Goal: Task Accomplishment & Management: Manage account settings

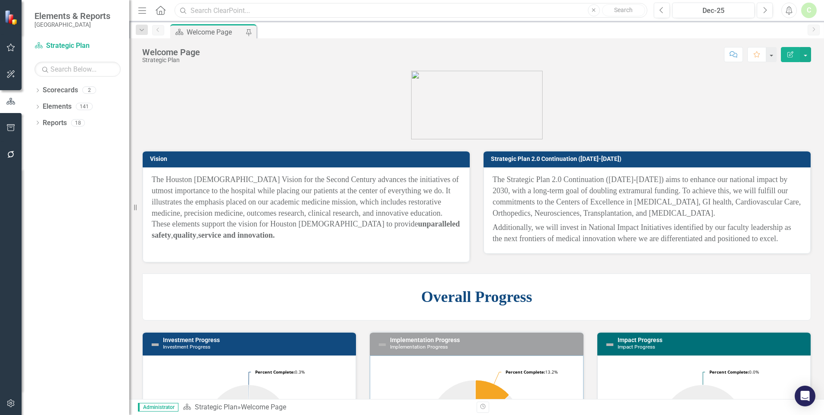
click at [518, 7] on input "text" at bounding box center [411, 10] width 473 height 15
click at [38, 92] on icon at bounding box center [38, 90] width 2 height 4
click at [50, 112] on link "Strategic Plan" at bounding box center [88, 107] width 82 height 10
click at [42, 109] on icon "Dropdown" at bounding box center [42, 105] width 6 height 5
click at [50, 132] on div "Impact Measures" at bounding box center [88, 124] width 82 height 16
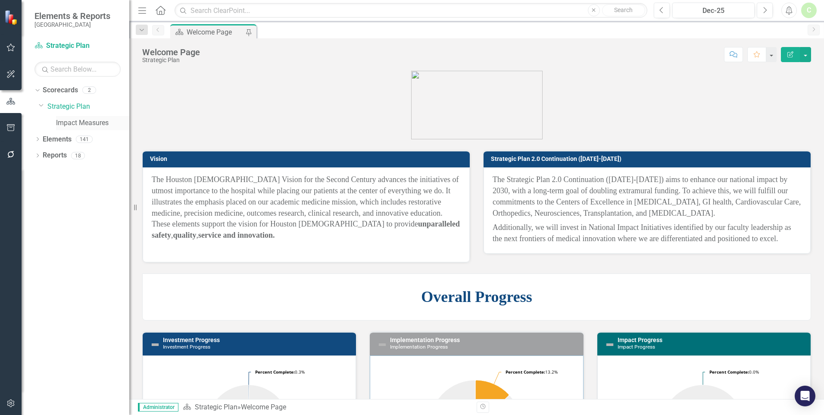
click at [60, 128] on link "Impact Measures" at bounding box center [92, 123] width 73 height 10
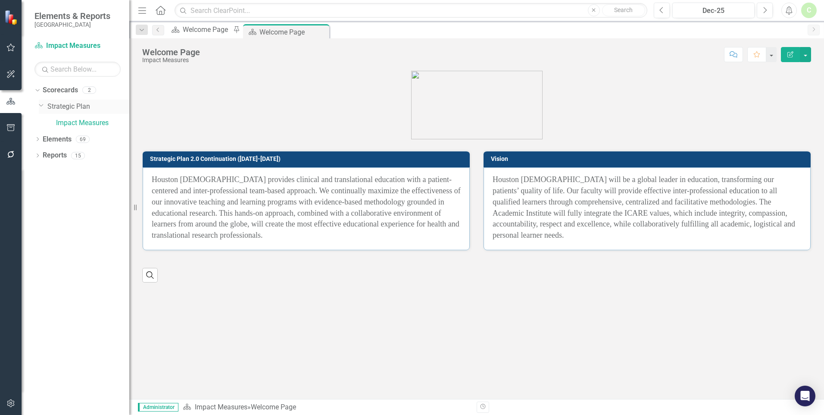
click at [62, 110] on link "Strategic Plan" at bounding box center [88, 107] width 82 height 10
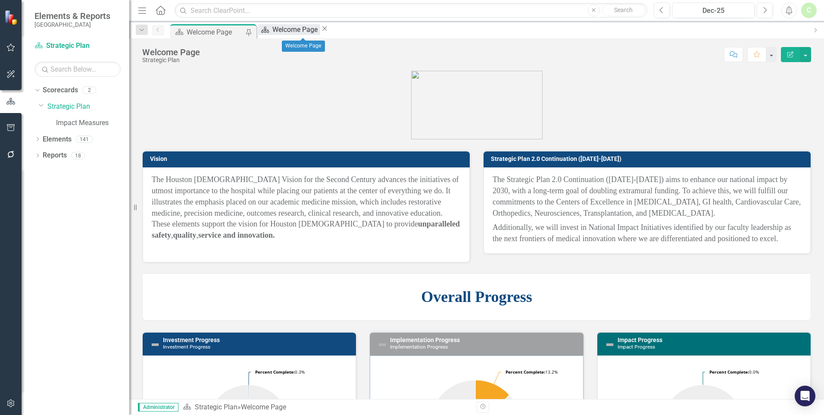
click at [295, 29] on div "Welcome Page" at bounding box center [296, 29] width 48 height 11
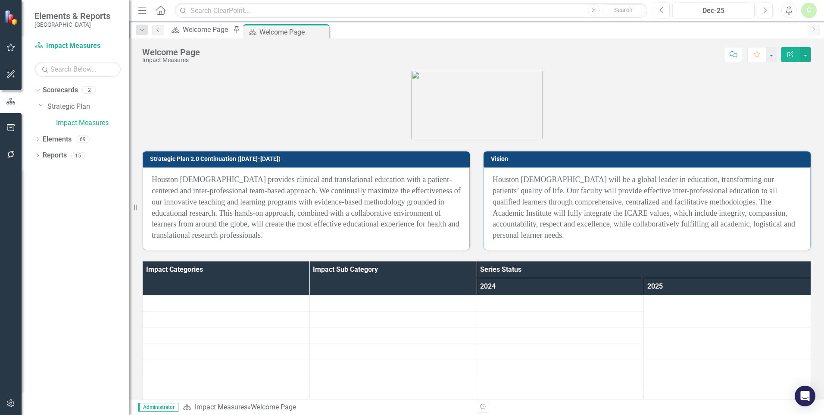
drag, startPoint x: 340, startPoint y: 31, endPoint x: 302, endPoint y: 34, distance: 37.7
click at [0, 0] on icon "Close" at bounding box center [0, 0] width 0 height 0
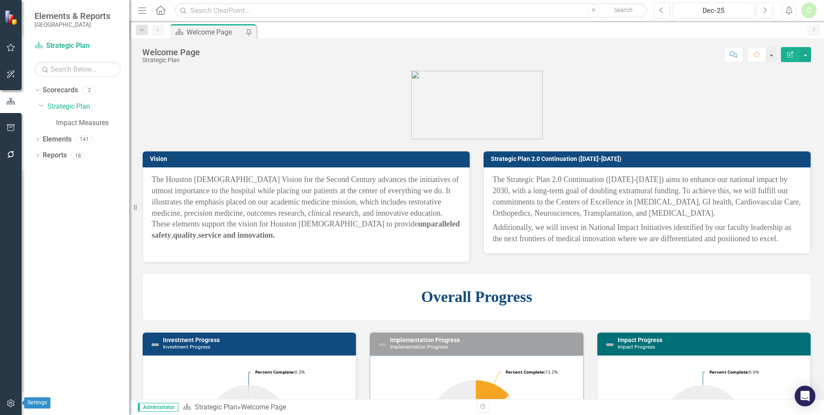
click at [13, 405] on icon "button" at bounding box center [10, 403] width 7 height 8
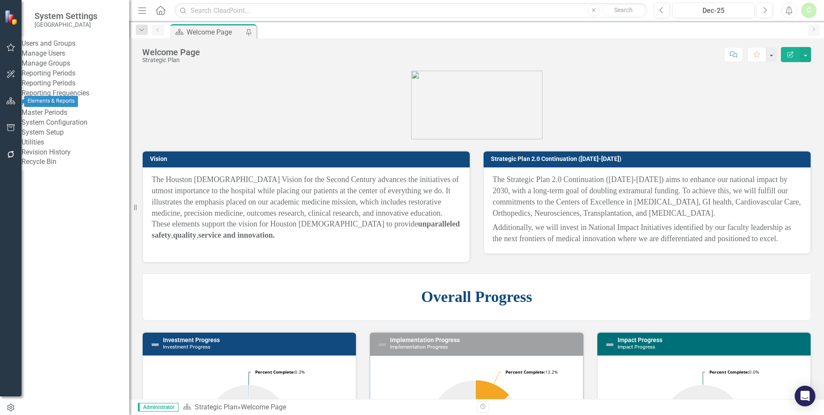
click at [9, 99] on icon "button" at bounding box center [10, 100] width 9 height 7
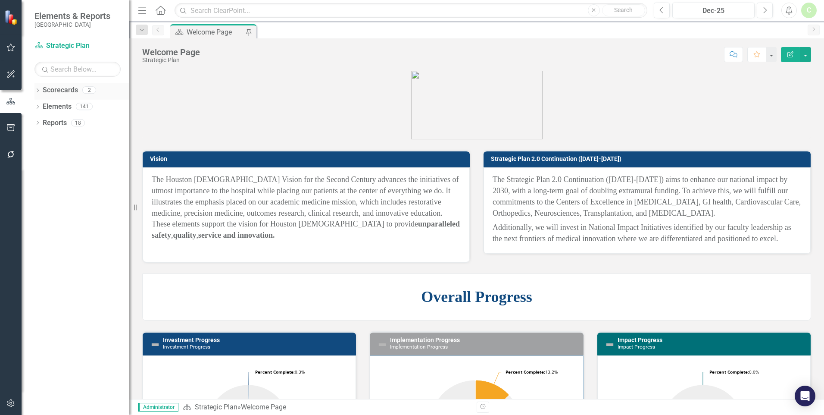
click at [55, 95] on link "Scorecards" at bounding box center [60, 90] width 35 height 10
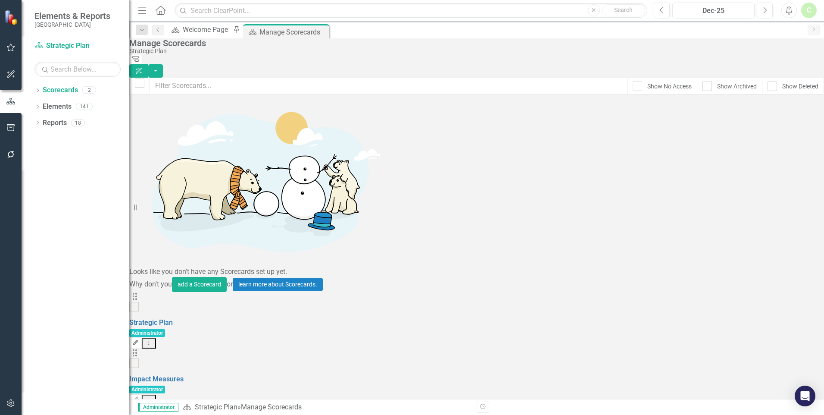
click at [139, 340] on icon "Edit" at bounding box center [135, 342] width 6 height 5
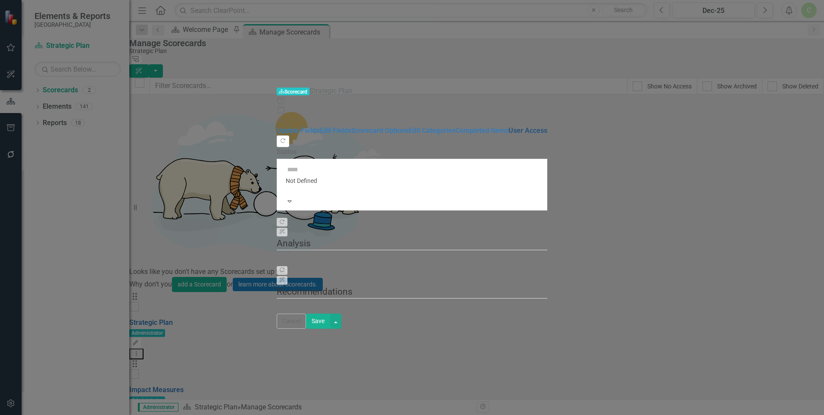
click at [509, 126] on link "User Access" at bounding box center [528, 130] width 39 height 8
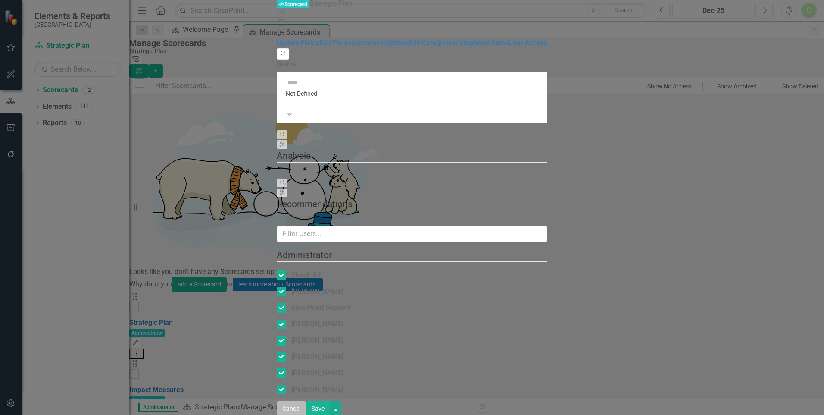
click at [306, 406] on button "Cancel" at bounding box center [291, 408] width 29 height 15
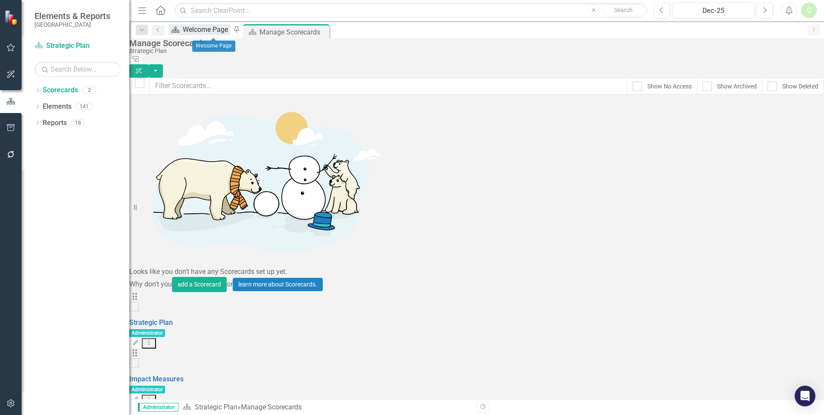
click at [204, 28] on div "Welcome Page" at bounding box center [207, 29] width 48 height 11
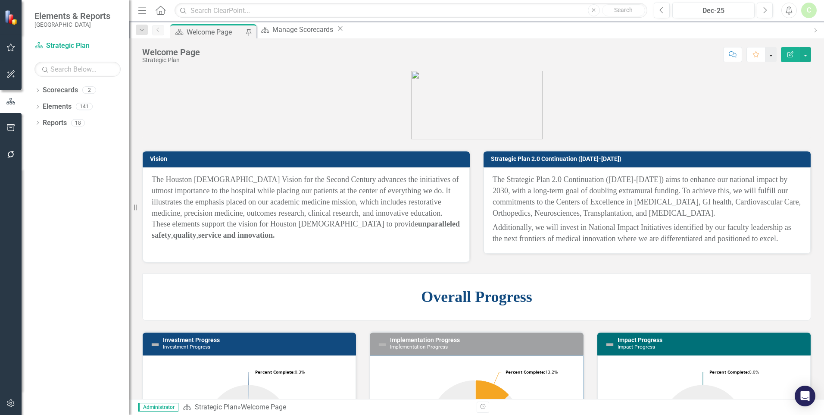
click at [771, 53] on button "button" at bounding box center [771, 54] width 11 height 15
click at [621, 87] on p at bounding box center [476, 105] width 669 height 69
click at [59, 112] on link "Elements" at bounding box center [57, 107] width 29 height 10
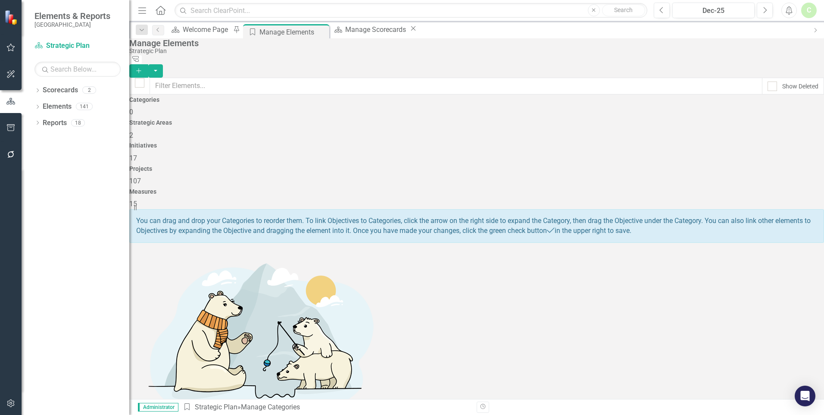
click at [34, 128] on div "Dropdown Scorecards 2 Dropdown Strategic Plan Impact Measures Dropdown Elements…" at bounding box center [76, 249] width 108 height 332
click at [37, 126] on icon "Dropdown" at bounding box center [37, 123] width 6 height 5
click at [37, 125] on icon "Dropdown" at bounding box center [36, 122] width 5 height 6
click at [37, 110] on icon "Dropdown" at bounding box center [37, 107] width 6 height 5
click at [40, 142] on icon "Dropdown" at bounding box center [42, 140] width 6 height 5
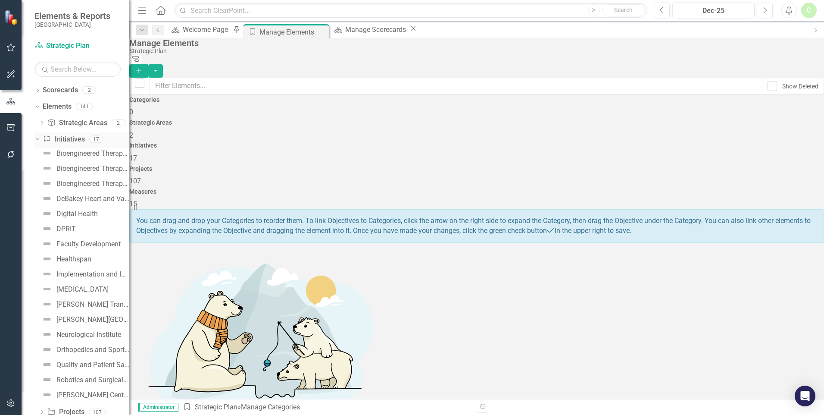
click at [66, 143] on link "Initiative Initiatives" at bounding box center [64, 140] width 42 height 10
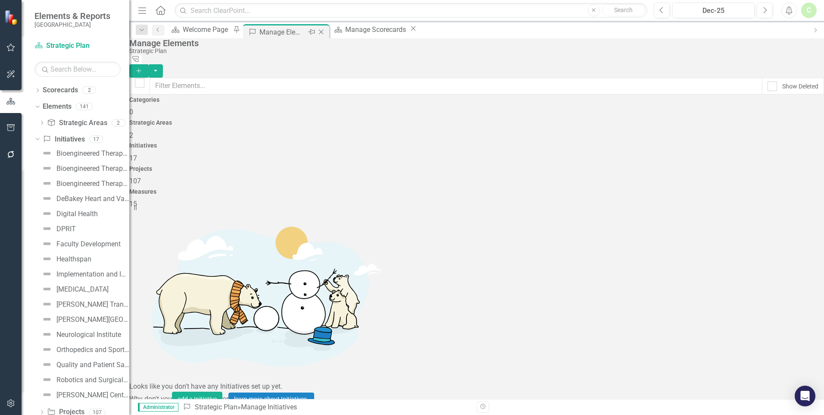
click at [326, 31] on icon "Close" at bounding box center [321, 31] width 9 height 7
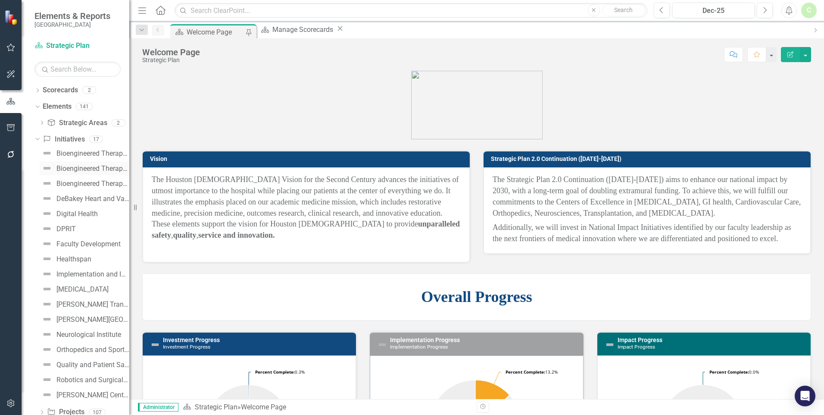
click at [75, 172] on div "Bioengineered Therapeutics - Gene Editing" at bounding box center [92, 169] width 73 height 8
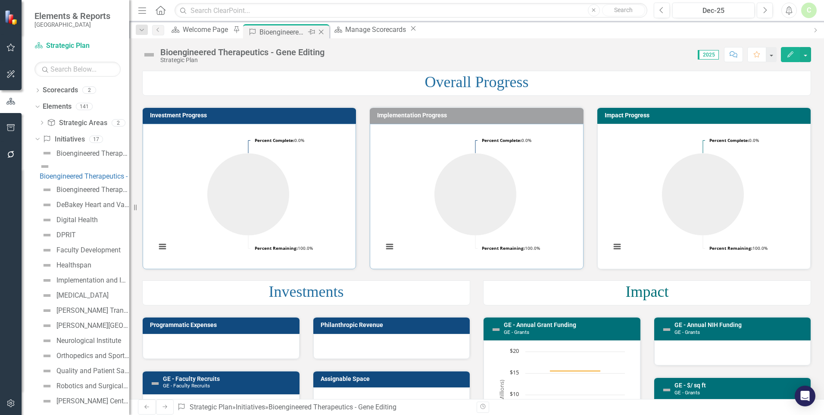
drag, startPoint x: 341, startPoint y: 31, endPoint x: 355, endPoint y: 6, distance: 28.8
click at [0, 0] on icon "Close" at bounding box center [0, 0] width 0 height 0
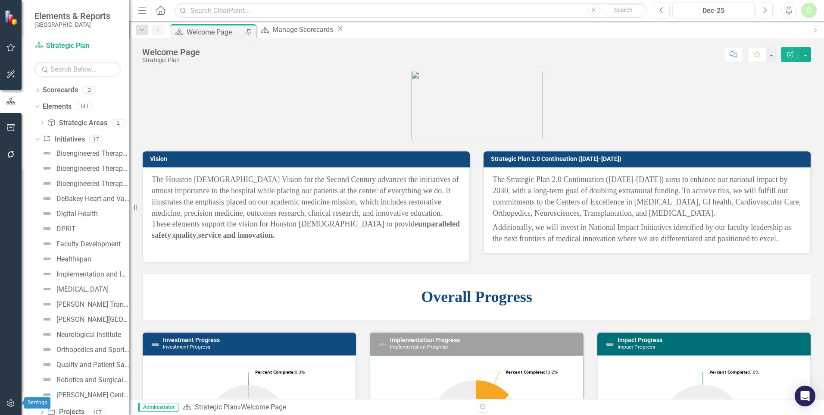
click at [4, 401] on button "button" at bounding box center [10, 404] width 19 height 18
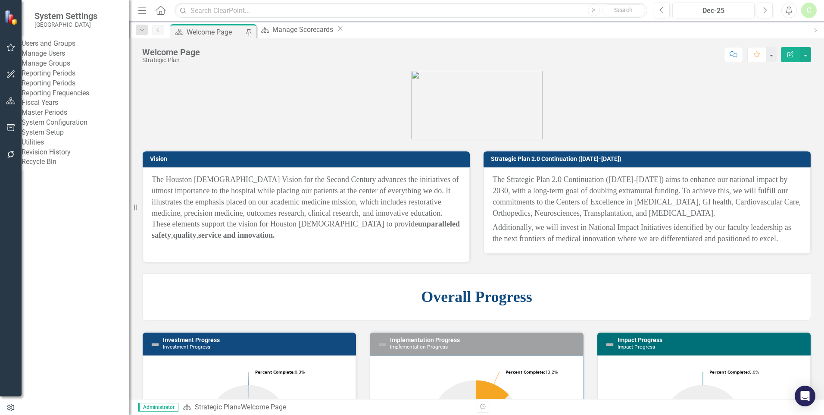
click at [48, 59] on link "Manage Users" at bounding box center [76, 54] width 108 height 10
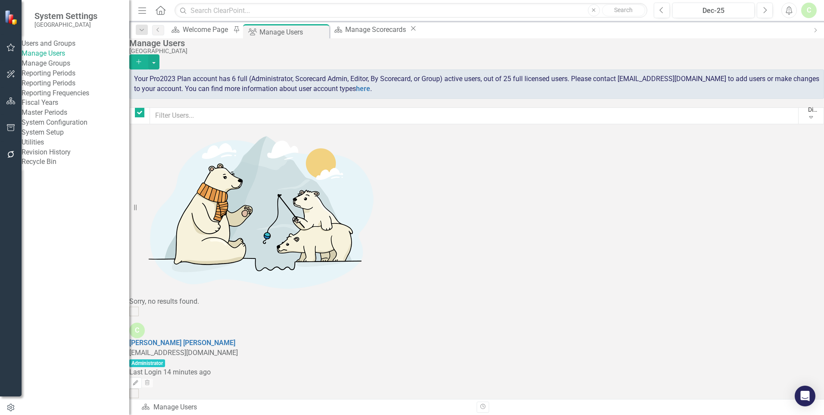
checkbox input "false"
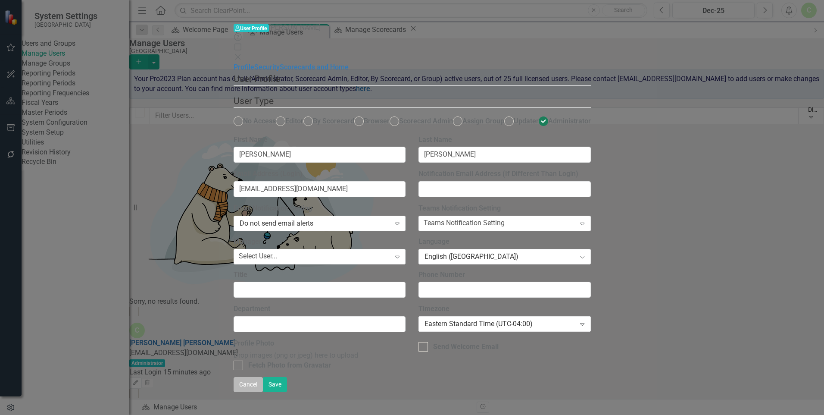
click at [263, 392] on button "Cancel" at bounding box center [248, 384] width 29 height 15
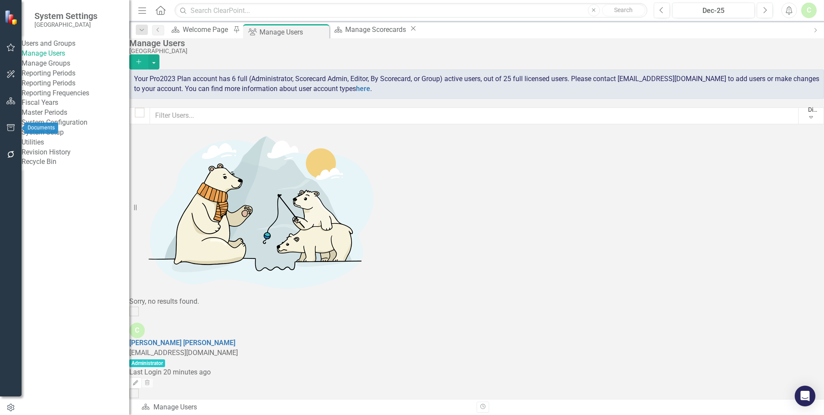
click at [50, 88] on div "Reporting Periods" at bounding box center [76, 83] width 108 height 10
click at [53, 88] on link "Reporting Periods" at bounding box center [76, 83] width 108 height 10
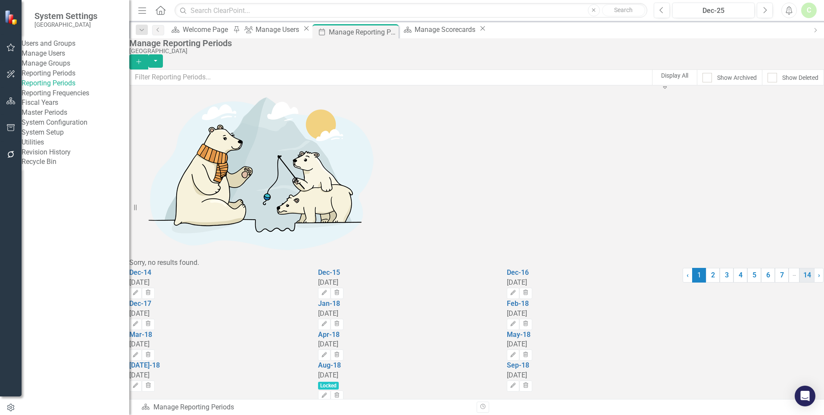
click at [800, 282] on link "14" at bounding box center [807, 275] width 15 height 15
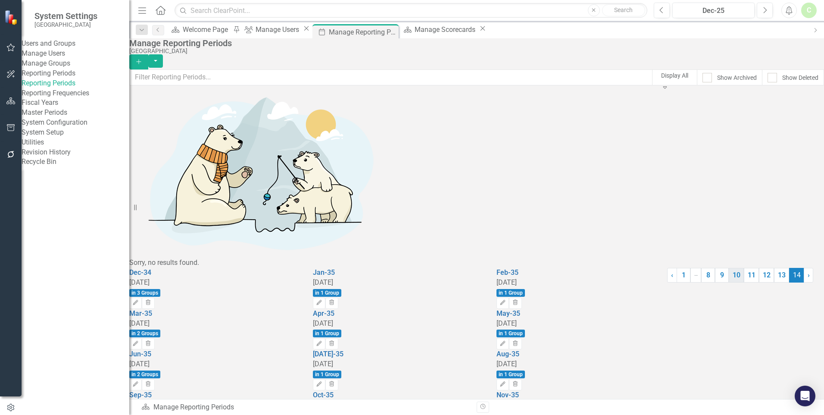
click at [729, 282] on link "10" at bounding box center [736, 275] width 15 height 15
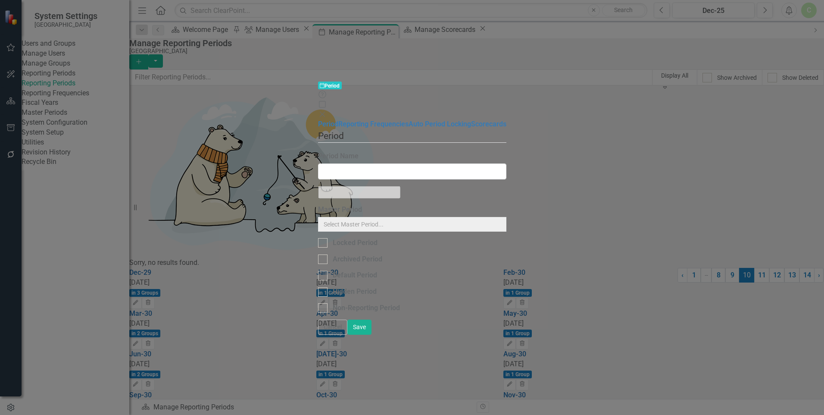
type input "Jan-31"
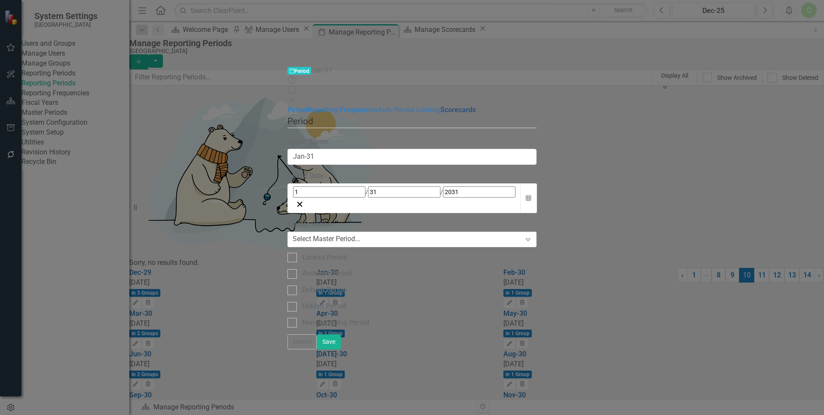
click at [441, 106] on link "Scorecards" at bounding box center [458, 110] width 35 height 8
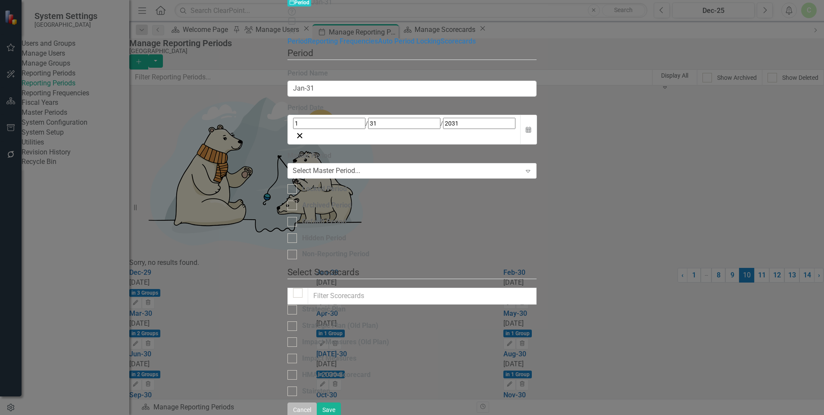
click at [317, 403] on button "Cancel" at bounding box center [302, 409] width 29 height 15
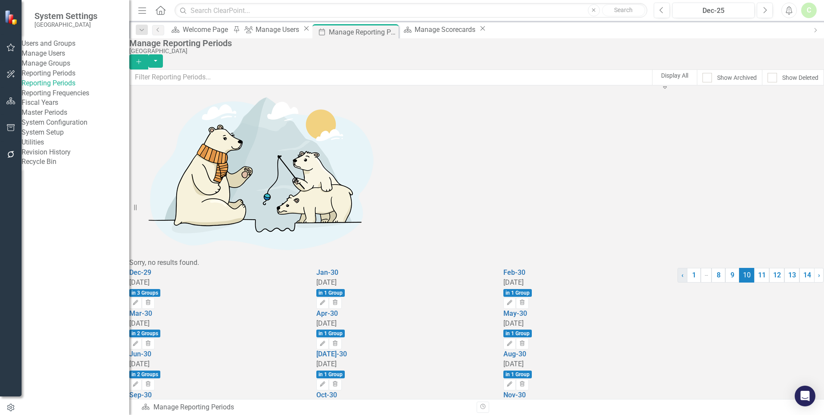
click at [678, 282] on link "‹ Previous" at bounding box center [683, 275] width 10 height 15
click at [683, 282] on link "‹ Previous" at bounding box center [688, 275] width 10 height 15
click at [685, 282] on link "‹ Previous" at bounding box center [690, 275] width 10 height 15
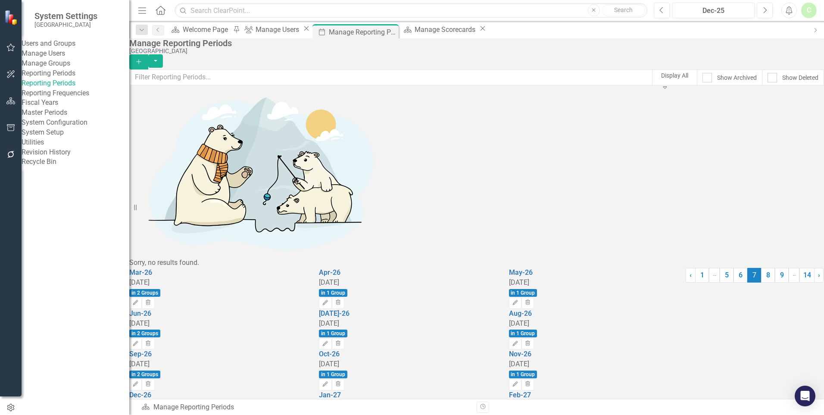
click at [58, 88] on link "Reporting Periods" at bounding box center [76, 83] width 108 height 10
click at [734, 282] on link "6" at bounding box center [741, 275] width 14 height 15
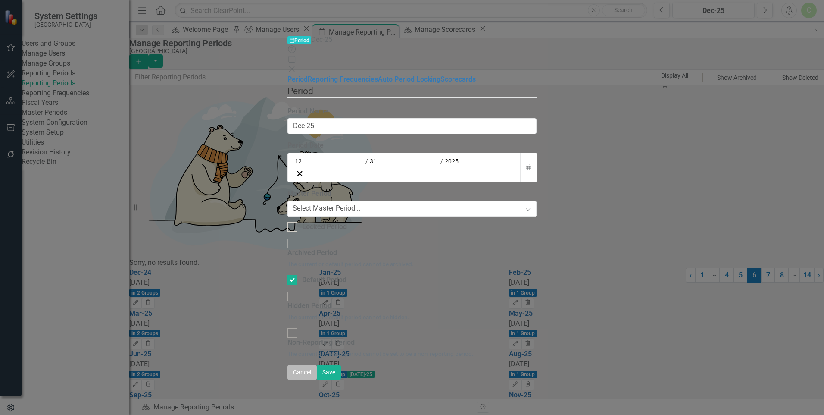
click at [317, 380] on button "Cancel" at bounding box center [302, 372] width 29 height 15
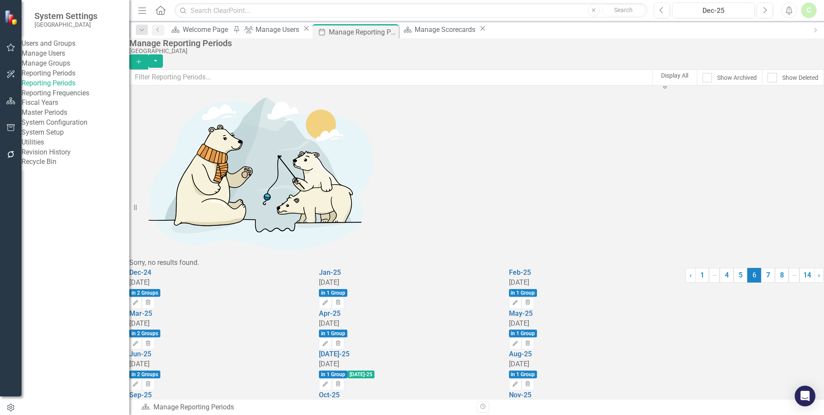
click at [307, 366] on div "Dec-24 [DATE] in 2 Groups Edit Trash Jan-25 [DATE] in 1 Group Edit Trash Feb-25…" at bounding box center [476, 375] width 695 height 214
click at [59, 98] on link "Reporting Frequencies" at bounding box center [76, 93] width 108 height 10
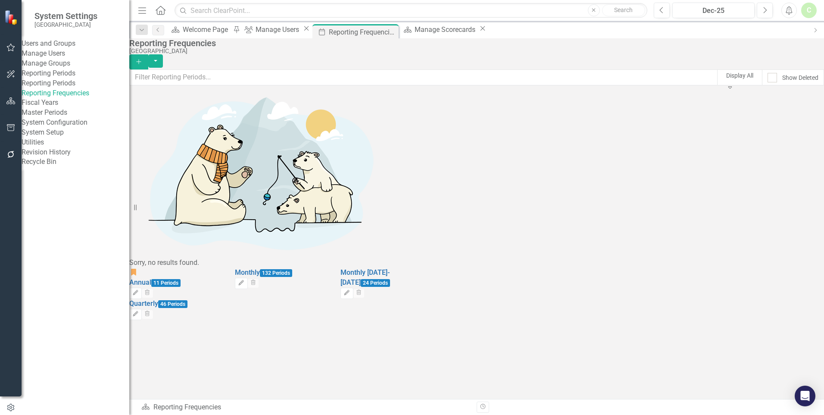
click at [207, 301] on div "icon.bookmark Annual 11 Periods Edit Trash Monthly 132 Periods Edit Trash Month…" at bounding box center [281, 294] width 304 height 52
click at [61, 138] on link "System Setup" at bounding box center [76, 133] width 108 height 10
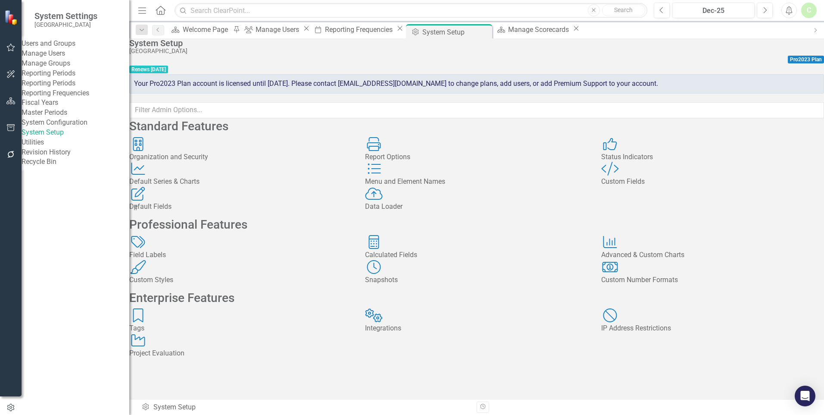
click at [670, 285] on div "Custom Number Formats" at bounding box center [712, 280] width 223 height 10
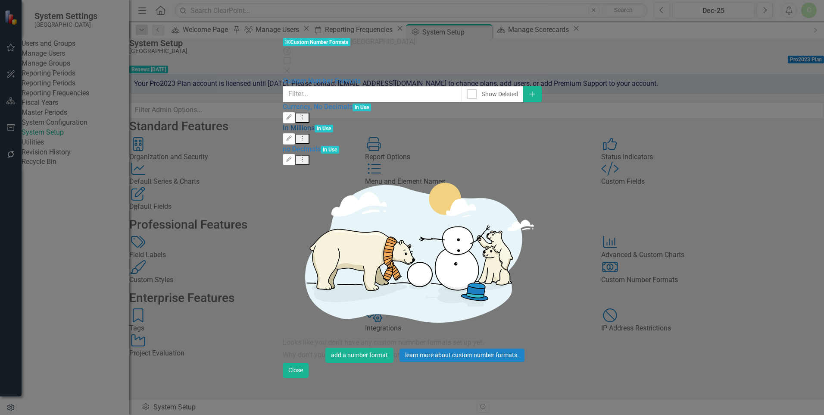
click at [283, 124] on link "In Millions" at bounding box center [299, 128] width 32 height 8
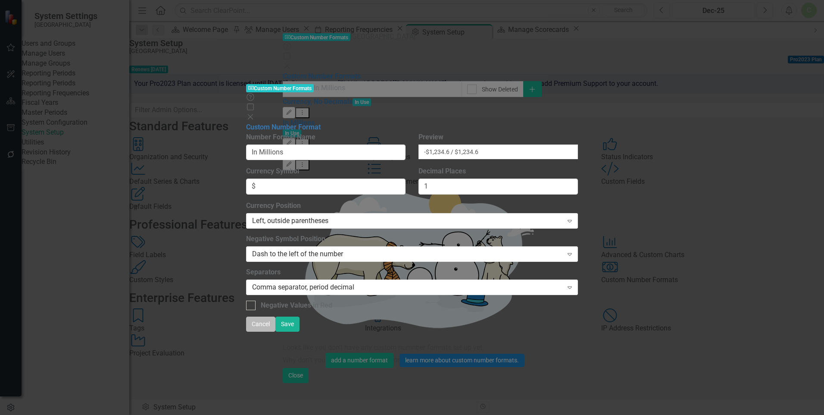
click at [276, 332] on button "Cancel" at bounding box center [260, 323] width 29 height 15
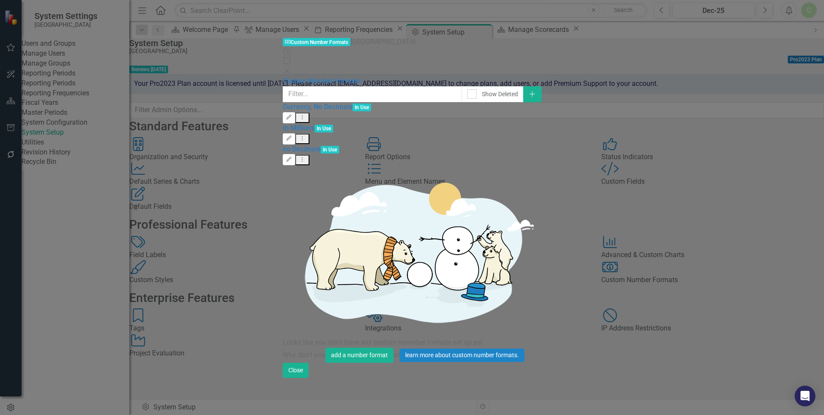
click at [284, 123] on div "In Millions In Use" at bounding box center [412, 128] width 259 height 10
click at [283, 124] on link "In Millions" at bounding box center [299, 128] width 32 height 8
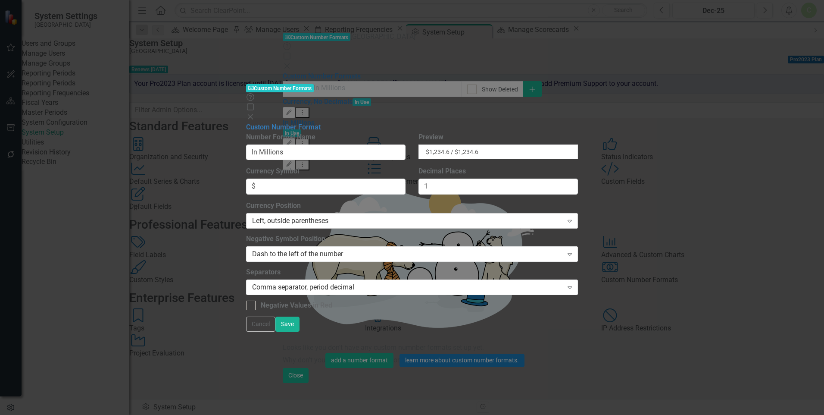
click at [574, 217] on icon "Expand" at bounding box center [570, 220] width 9 height 7
click at [578, 247] on div "Number Format Name In Millions Preview -$1,234.6 / $1,234.6 Currency Symbol $ D…" at bounding box center [412, 221] width 332 height 178
click at [276, 332] on button "Cancel" at bounding box center [260, 323] width 29 height 15
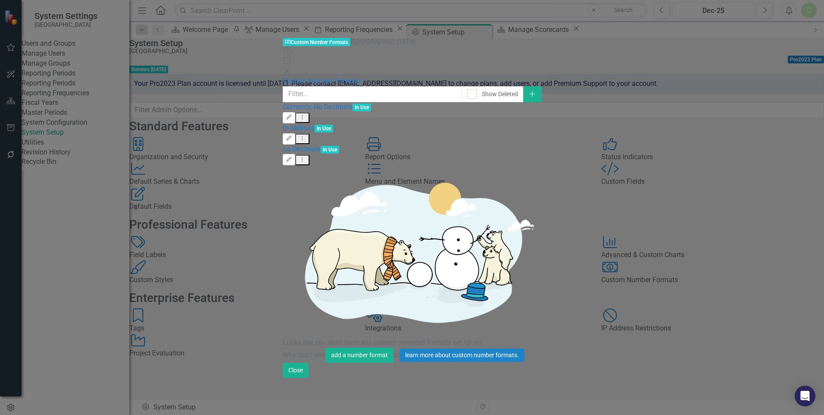
click at [542, 254] on div "While ClearPoint's default number formats (integer, percent, currency, etc.) co…" at bounding box center [412, 224] width 259 height 276
click at [283, 145] on link "no Decimals" at bounding box center [302, 149] width 38 height 8
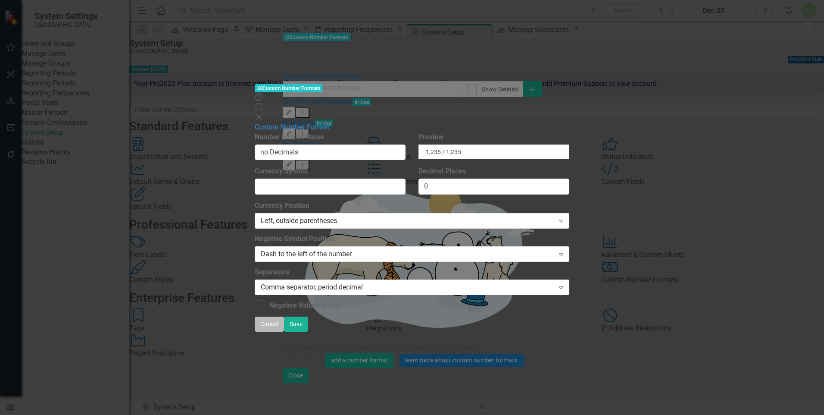
click at [284, 332] on button "Cancel" at bounding box center [269, 323] width 29 height 15
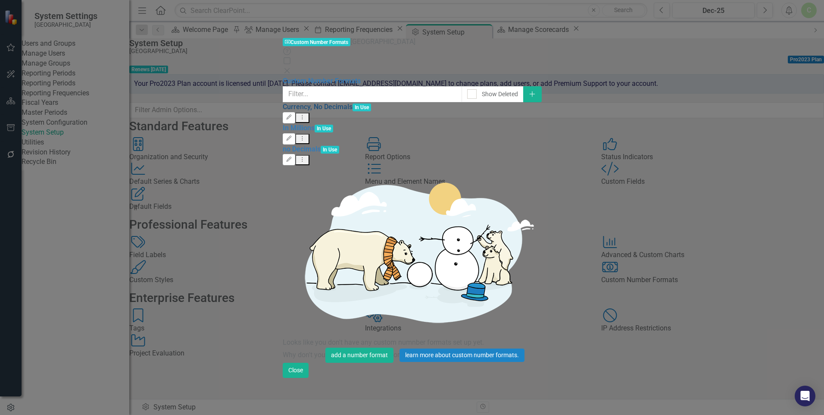
click at [283, 103] on link "Currency, No Decimals" at bounding box center [318, 107] width 70 height 8
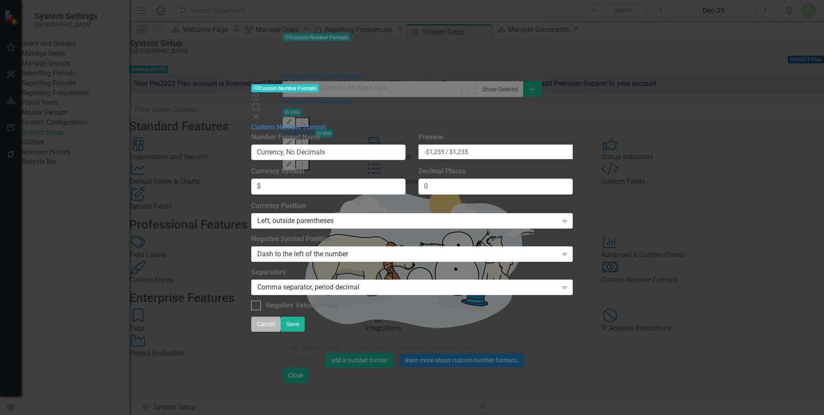
click at [281, 332] on button "Cancel" at bounding box center [265, 323] width 29 height 15
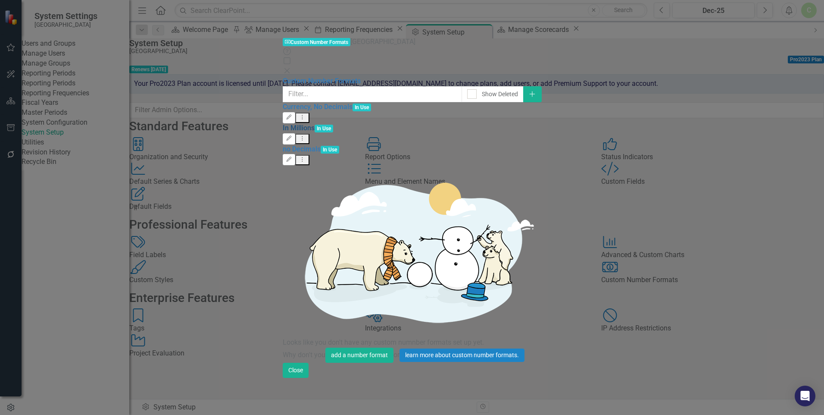
click at [283, 124] on link "In Millions" at bounding box center [299, 128] width 32 height 8
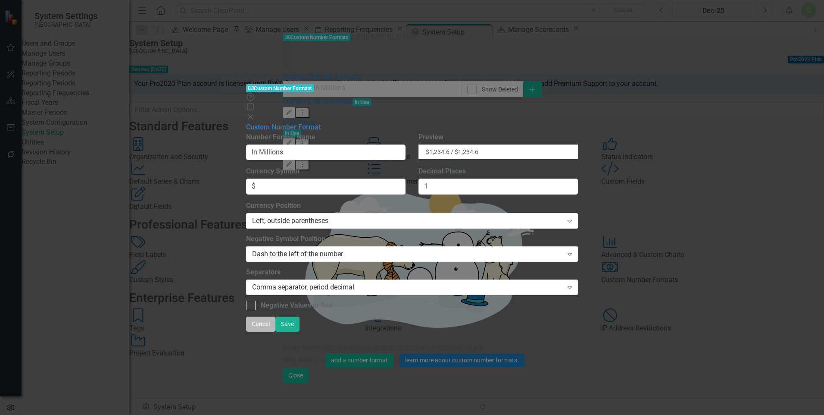
click at [276, 332] on button "Cancel" at bounding box center [260, 323] width 29 height 15
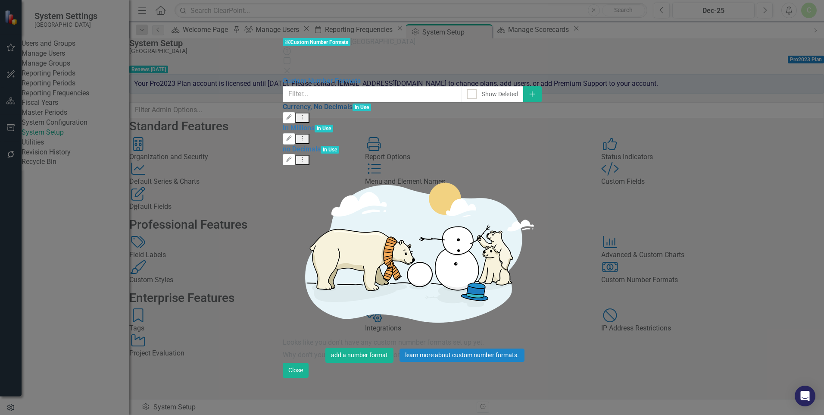
click at [283, 103] on link "Currency, No Decimals" at bounding box center [318, 107] width 70 height 8
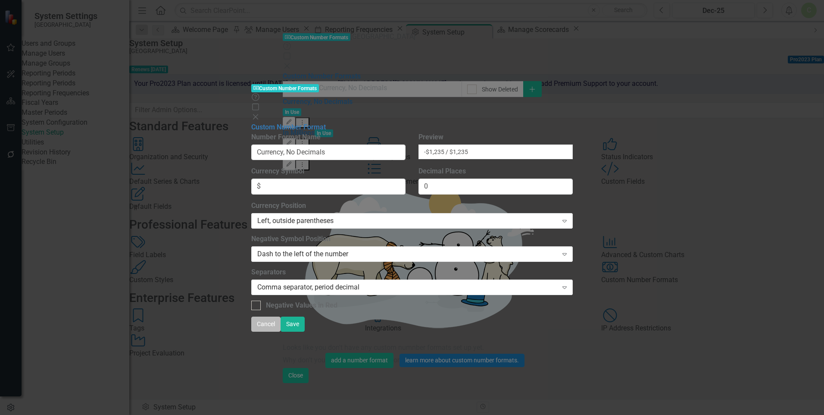
click at [281, 332] on button "Cancel" at bounding box center [265, 323] width 29 height 15
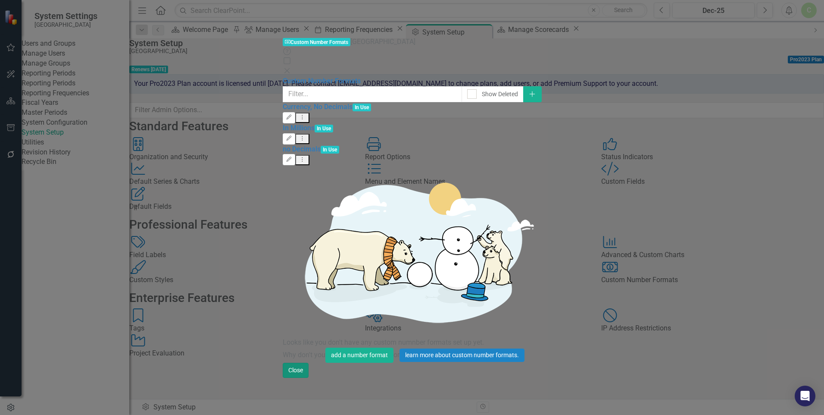
click at [309, 378] on button "Close" at bounding box center [296, 370] width 26 height 15
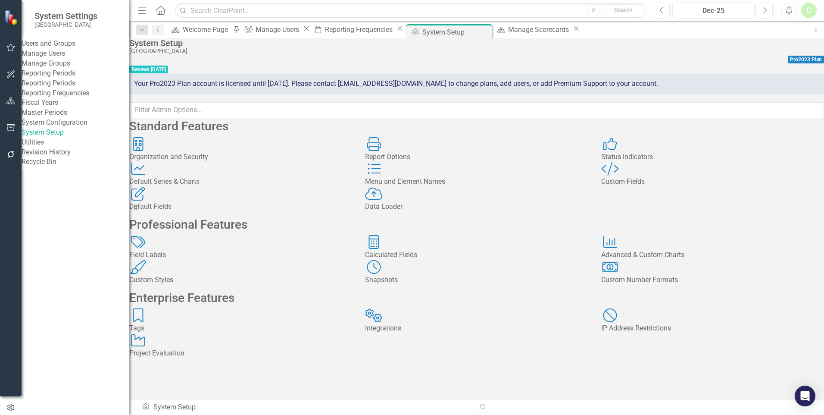
click at [718, 260] on div "Advanced & Custom Charts" at bounding box center [712, 255] width 223 height 10
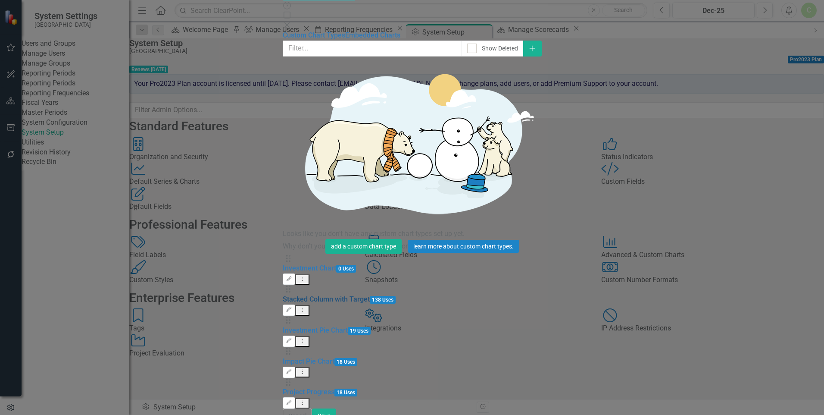
click at [283, 295] on link "Stacked Column with Target" at bounding box center [326, 299] width 87 height 8
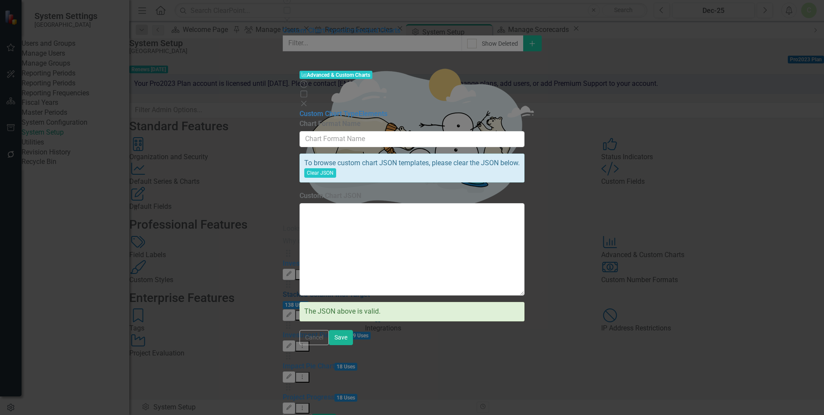
type input "Stacked Column with Target"
click at [359, 110] on link "Elements" at bounding box center [373, 114] width 29 height 8
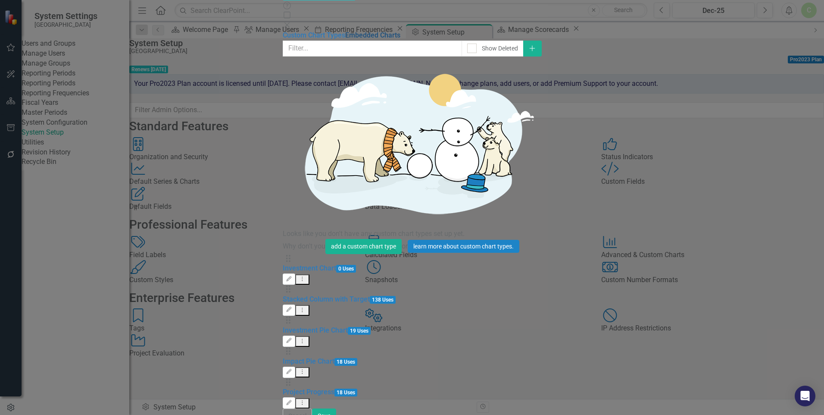
click at [345, 39] on link "Embedded Charts" at bounding box center [372, 35] width 55 height 8
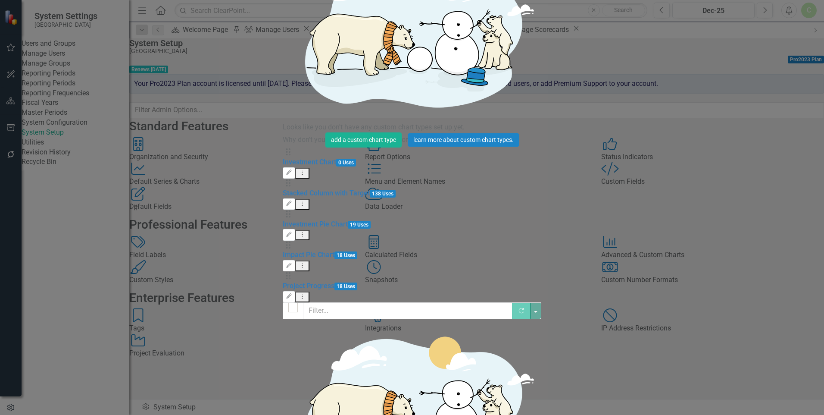
click at [283, 251] on link "Impact Pie Chart" at bounding box center [309, 255] width 52 height 8
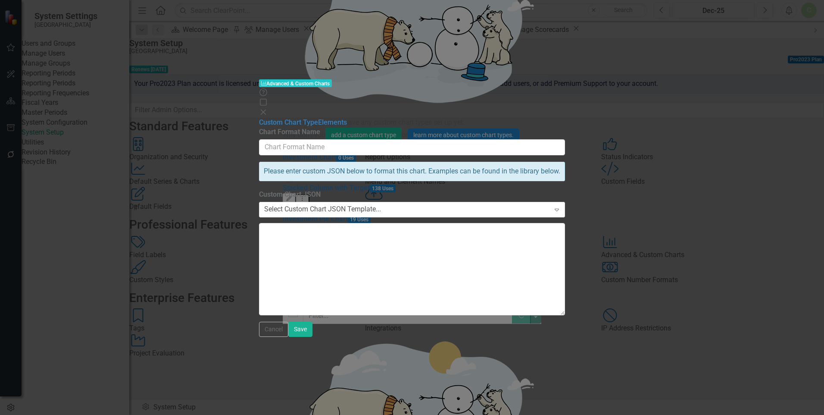
type input "Impact Pie Chart"
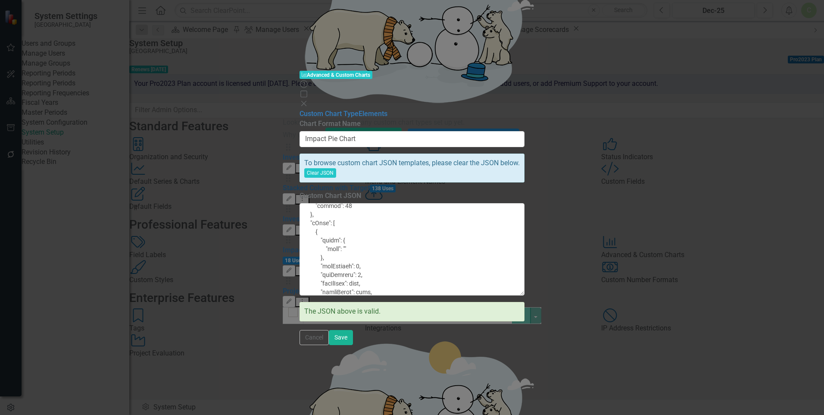
scroll to position [781, 0]
click at [329, 345] on button "Cancel" at bounding box center [314, 337] width 29 height 15
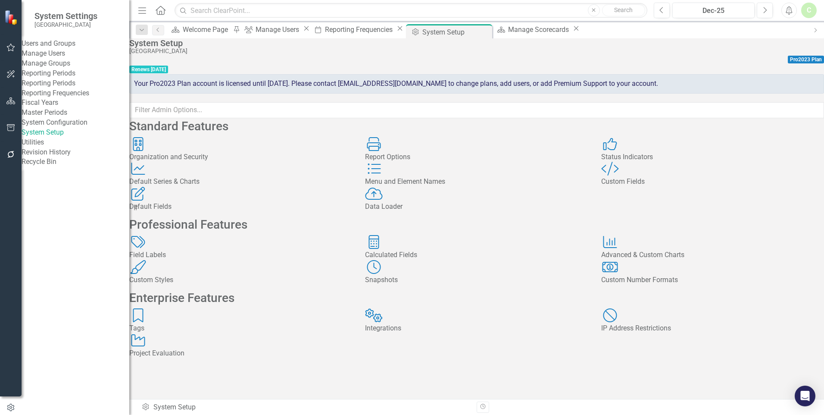
click at [430, 260] on div "Calculated Fields Calculated Fields" at bounding box center [476, 247] width 223 height 25
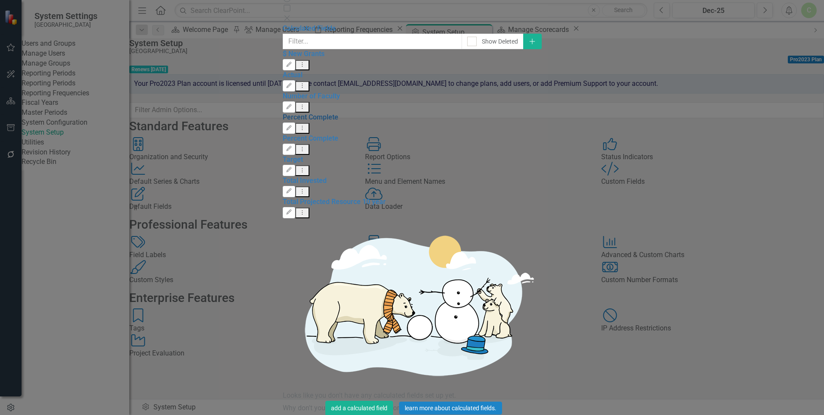
click at [289, 121] on link "Percent Complete" at bounding box center [311, 117] width 56 height 8
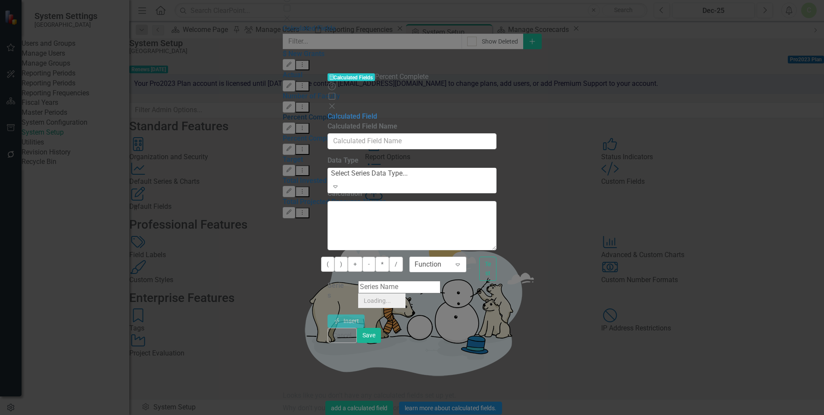
type input "Percent Complete"
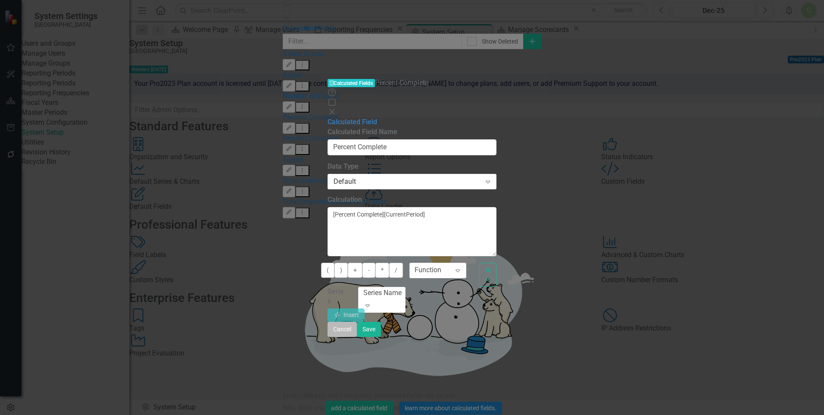
click at [357, 337] on button "Cancel" at bounding box center [342, 329] width 29 height 15
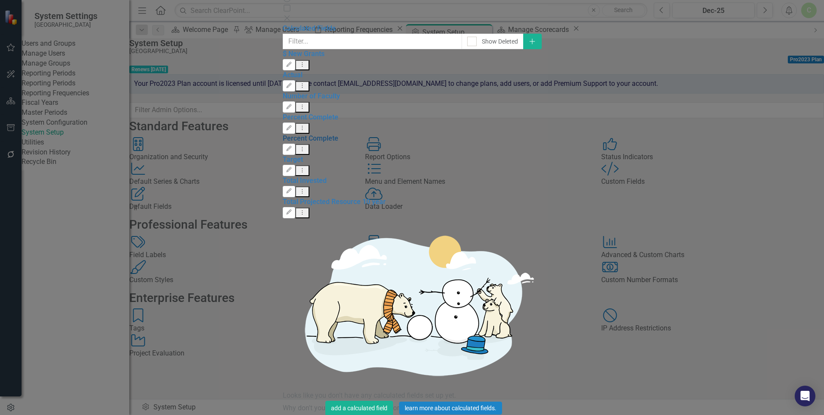
click at [286, 142] on link "Percent Complete" at bounding box center [311, 138] width 56 height 8
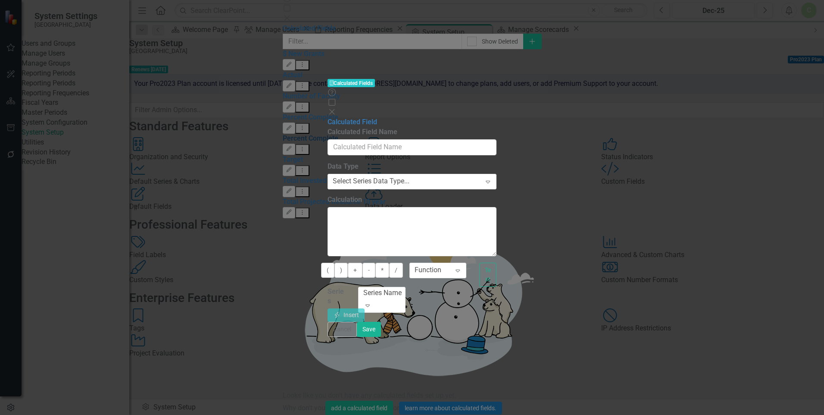
type input "Percent Complete"
click at [357, 337] on button "Cancel" at bounding box center [342, 329] width 29 height 15
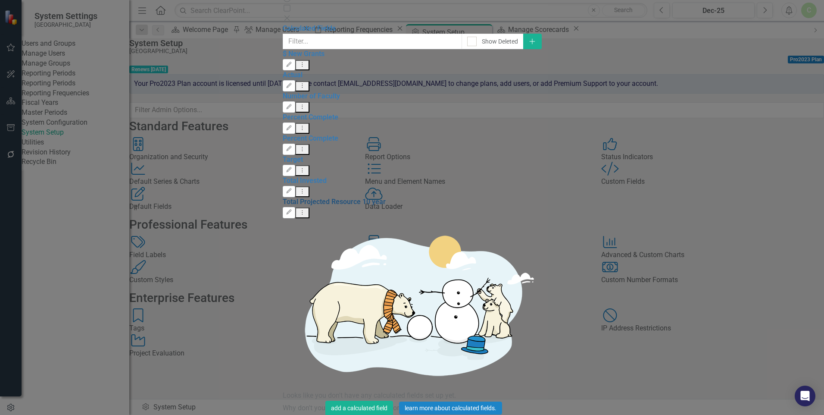
click at [310, 206] on link "Total Projected Resource 10 year" at bounding box center [334, 201] width 103 height 8
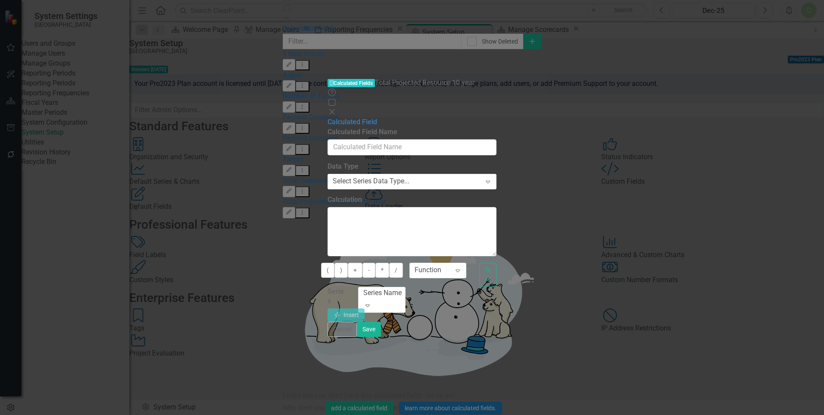
type input "Total Projected Resource 10 year"
click at [357, 337] on button "Cancel" at bounding box center [342, 329] width 29 height 15
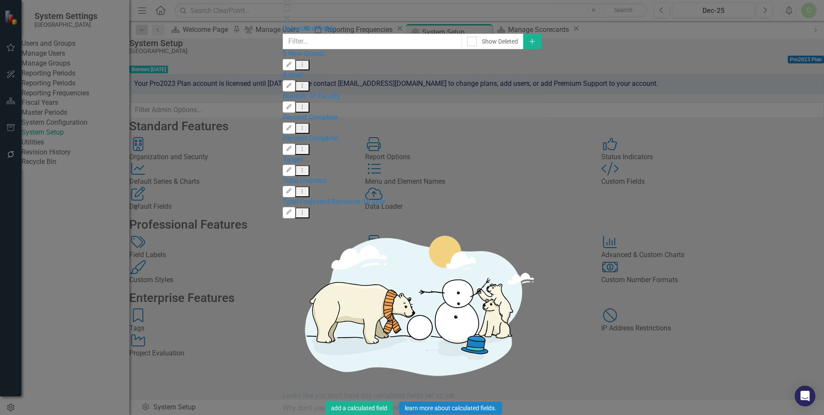
click at [309, 414] on button "Close" at bounding box center [296, 423] width 26 height 15
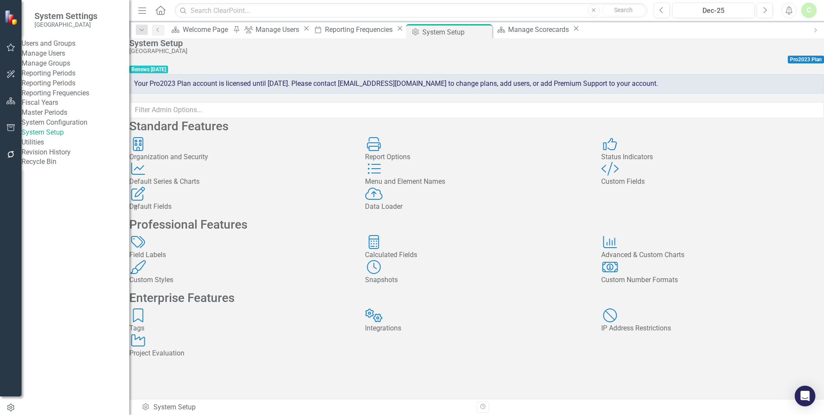
scroll to position [0, 0]
click at [658, 187] on div "Custom Fields" at bounding box center [712, 182] width 223 height 10
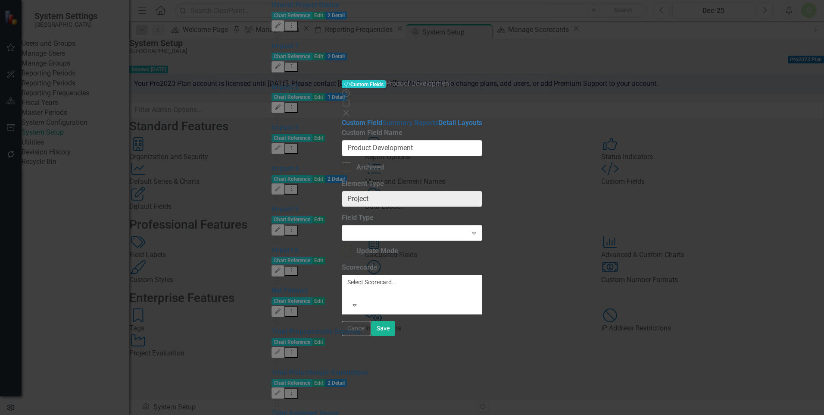
click at [382, 119] on link "Summary Reports" at bounding box center [410, 123] width 56 height 8
